Goal: Task Accomplishment & Management: Manage account settings

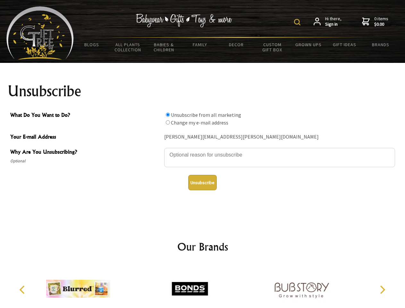
click at [298, 22] on img at bounding box center [297, 22] width 6 height 6
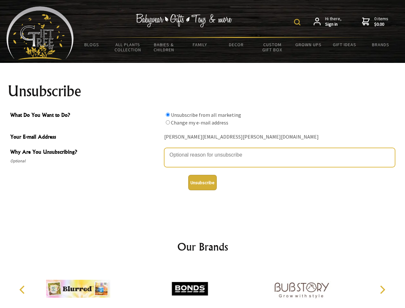
click at [203, 150] on textarea "Why Are You Unsubscribing?" at bounding box center [279, 157] width 231 height 19
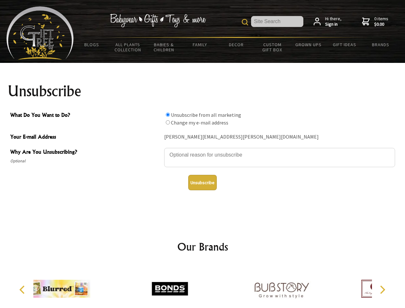
click at [168, 115] on input "What Do You Want to Do?" at bounding box center [168, 115] width 4 height 4
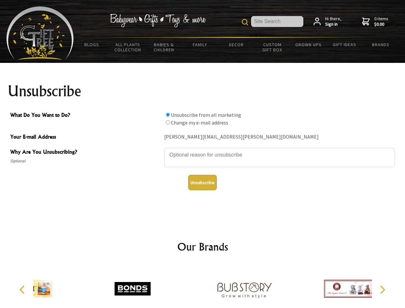
click at [168, 122] on input "What Do You Want to Do?" at bounding box center [168, 122] width 4 height 4
radio input "true"
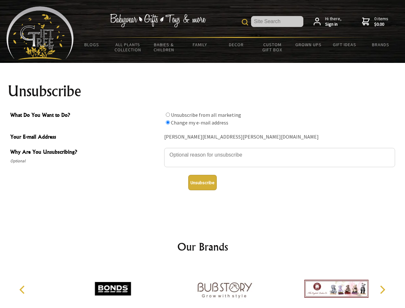
click at [202, 183] on button "Unsubscribe" at bounding box center [202, 182] width 29 height 15
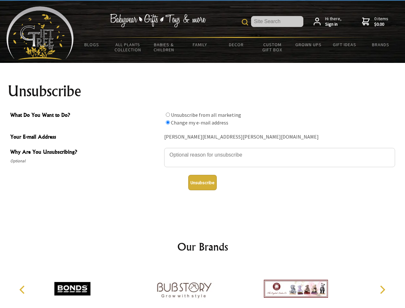
click at [203, 286] on img at bounding box center [184, 289] width 64 height 48
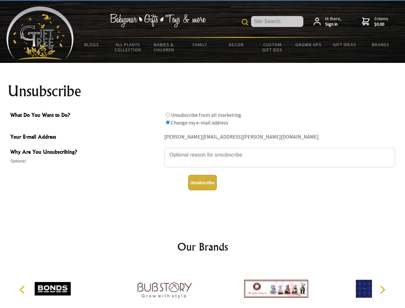
click at [23, 290] on icon "Previous" at bounding box center [23, 290] width 8 height 8
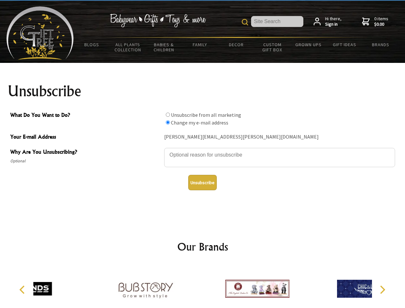
click at [382, 290] on icon "Next" at bounding box center [382, 290] width 8 height 8
